Goal: Find specific page/section: Find specific page/section

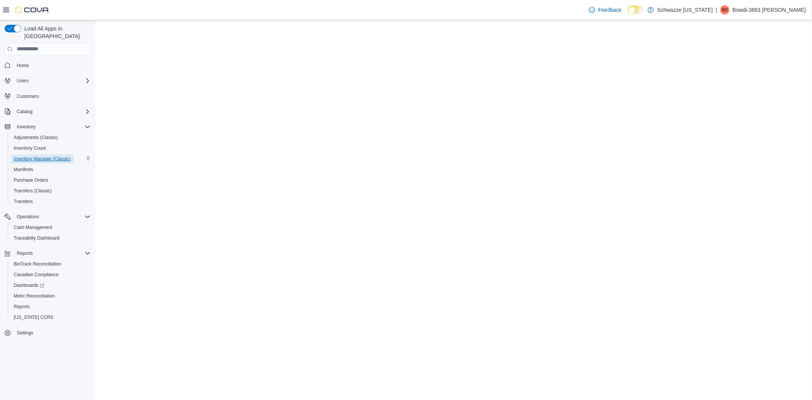
click at [49, 156] on span "Inventory Manager (Classic)" at bounding box center [42, 159] width 57 height 6
click at [789, 7] on p "Bowdi-3863 Thompson" at bounding box center [769, 9] width 73 height 9
click at [765, 78] on span "Sign Out" at bounding box center [757, 76] width 21 height 8
